Goal: Complete application form: Complete application form

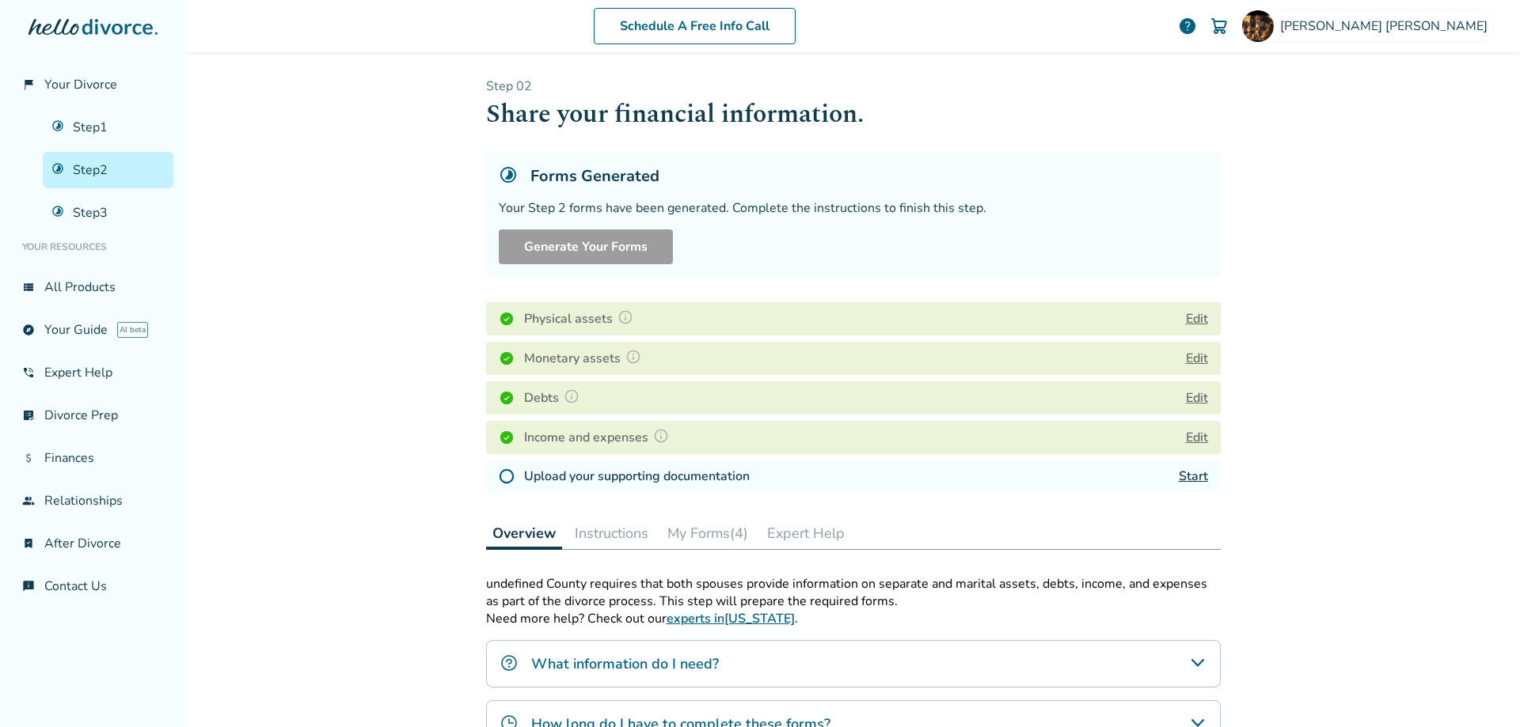
click at [1186, 483] on link "Start" at bounding box center [1193, 476] width 29 height 17
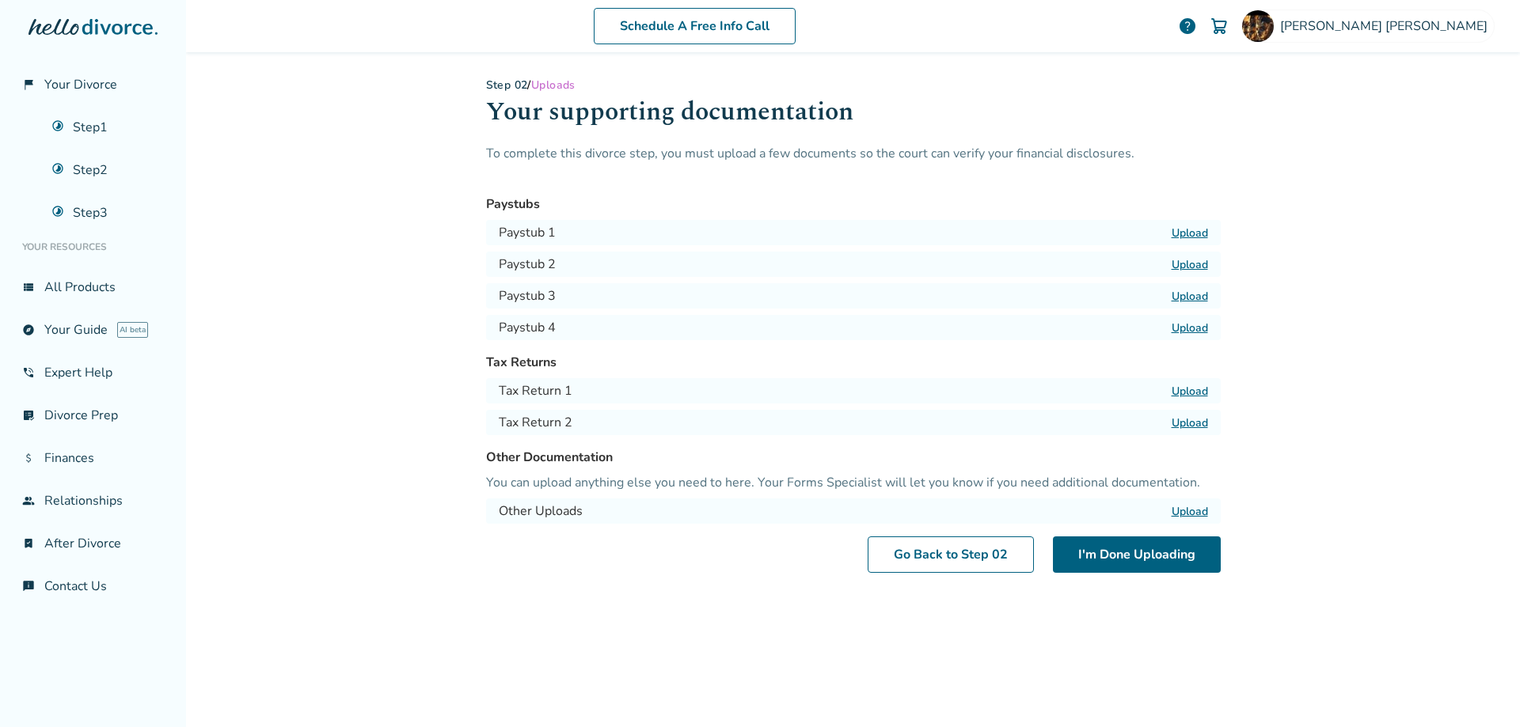
click at [1186, 230] on label "Upload" at bounding box center [1189, 233] width 36 height 15
click at [0, 0] on input "Upload" at bounding box center [0, 0] width 0 height 0
click at [1186, 260] on label "Upload" at bounding box center [1189, 264] width 36 height 15
click at [0, 0] on input "Upload" at bounding box center [0, 0] width 0 height 0
click at [1179, 300] on label "Upload" at bounding box center [1189, 296] width 36 height 15
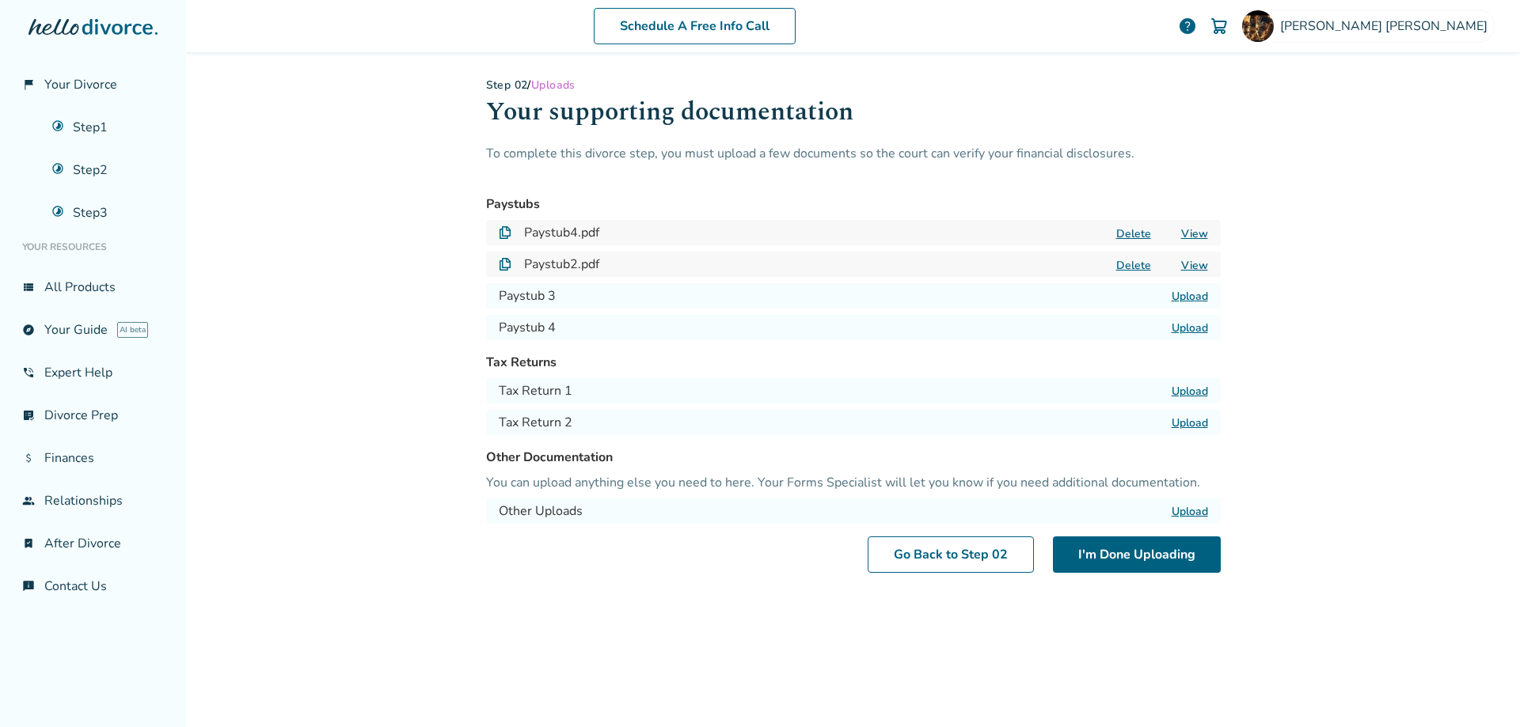
click at [0, 0] on input "Upload" at bounding box center [0, 0] width 0 height 0
click at [1183, 332] on label "Upload" at bounding box center [1189, 328] width 36 height 15
click at [0, 0] on input "Upload" at bounding box center [0, 0] width 0 height 0
click at [620, 299] on div "Paystub3.pdf Delete View" at bounding box center [853, 295] width 735 height 25
click at [1137, 560] on button "I'm Done Uploading" at bounding box center [1137, 555] width 168 height 36
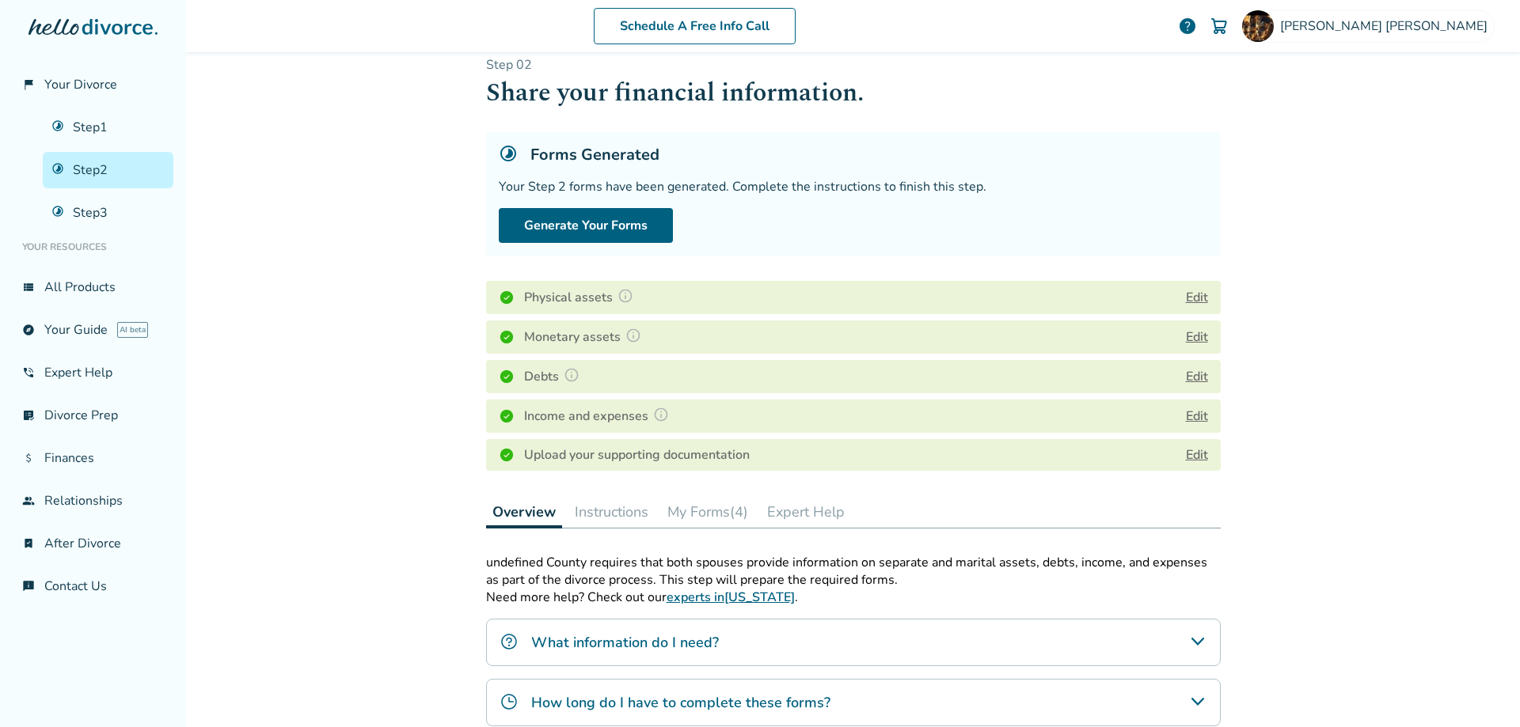
scroll to position [21, 0]
click at [1186, 454] on link "Edit" at bounding box center [1197, 455] width 22 height 17
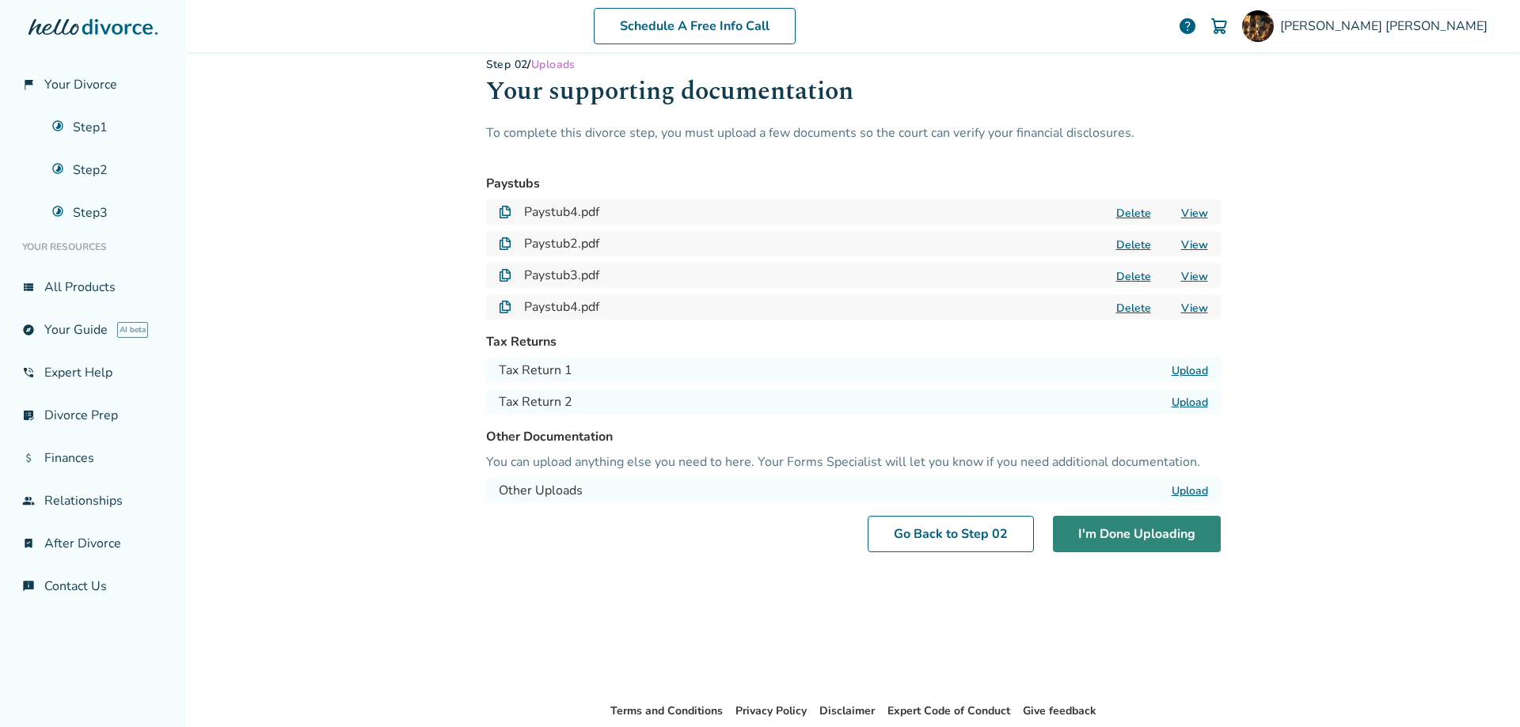
click at [1092, 530] on button "I'm Done Uploading" at bounding box center [1137, 534] width 168 height 36
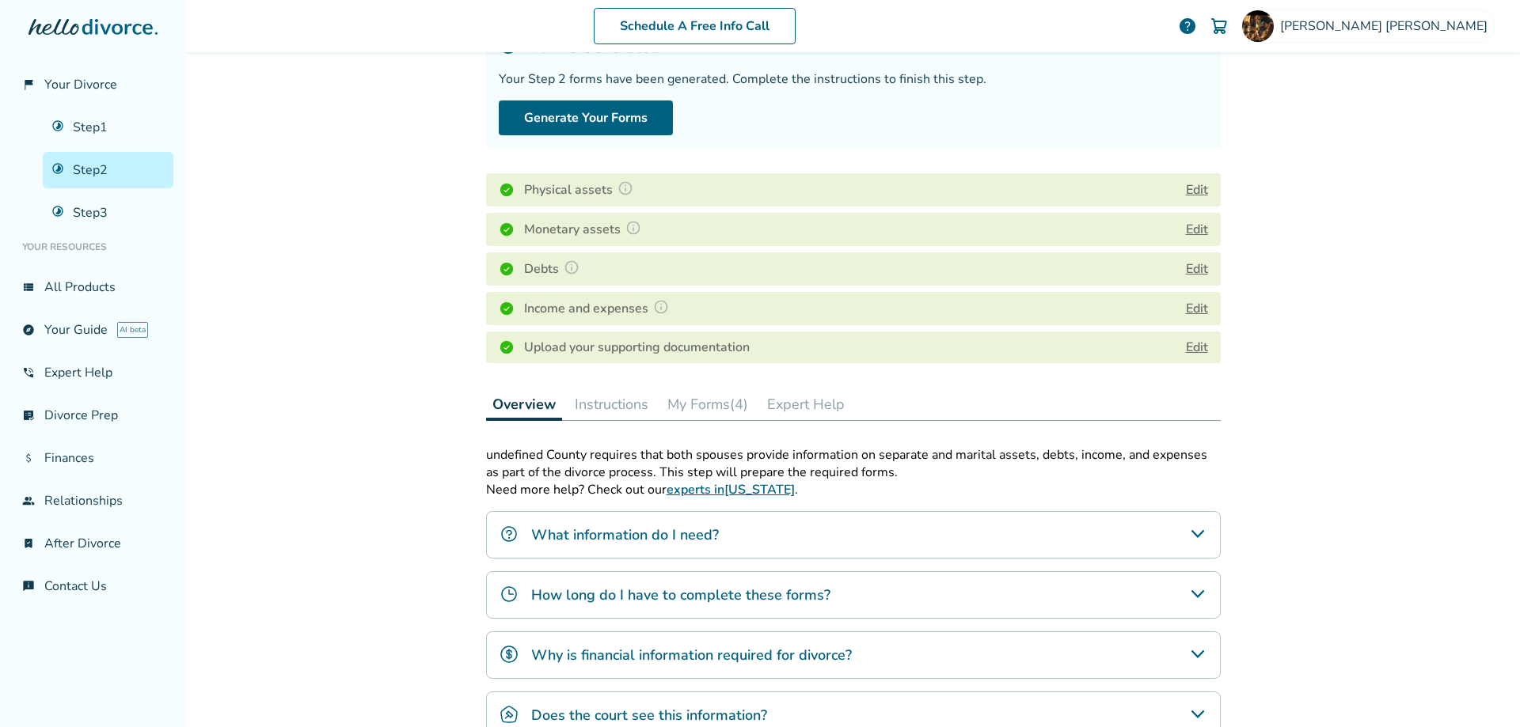
scroll to position [127, 0]
click at [1193, 356] on link "Edit" at bounding box center [1197, 348] width 22 height 17
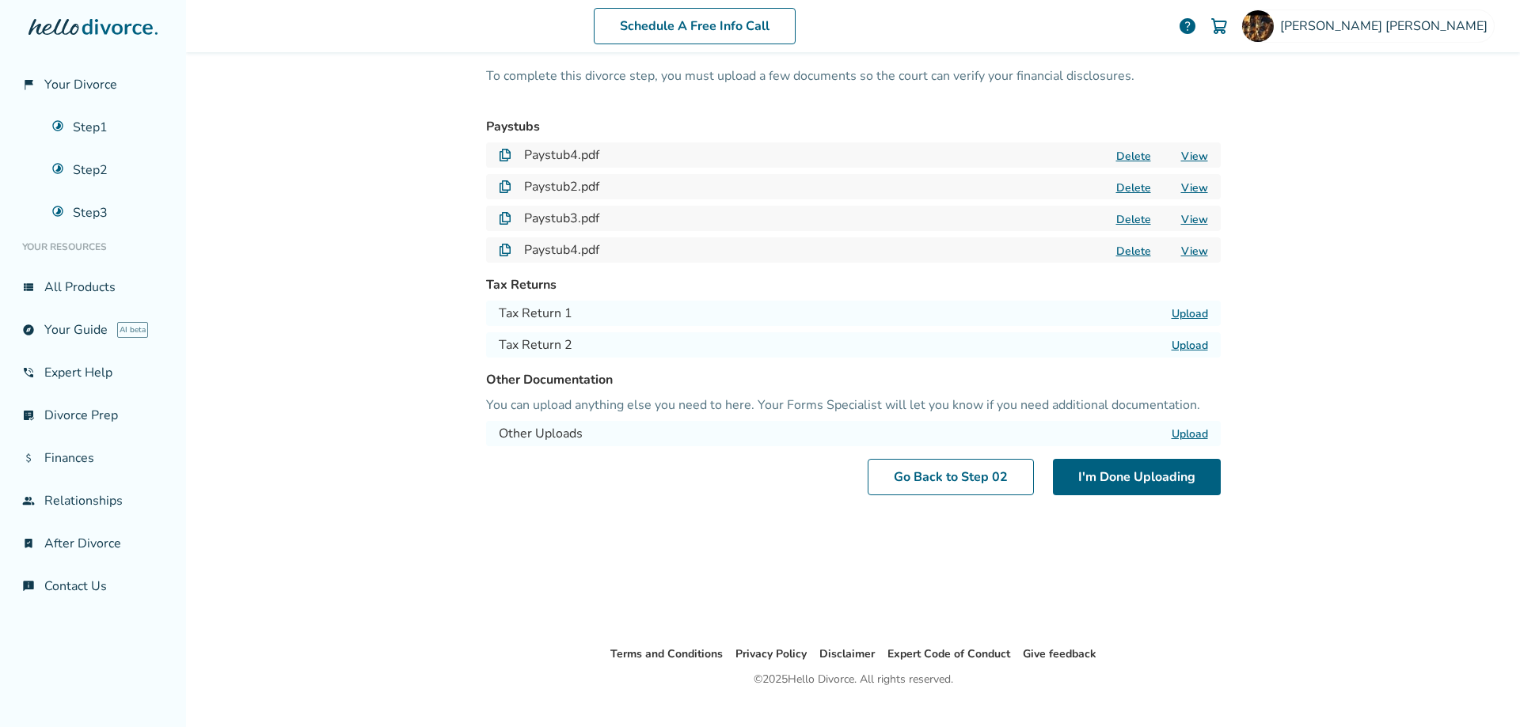
click at [1173, 344] on label "Upload" at bounding box center [1189, 345] width 36 height 15
click at [0, 0] on input "Upload" at bounding box center [0, 0] width 0 height 0
click at [1186, 340] on label "Upload" at bounding box center [1189, 345] width 36 height 15
click at [0, 0] on input "Upload" at bounding box center [0, 0] width 0 height 0
